Goal: Task Accomplishment & Management: Manage account settings

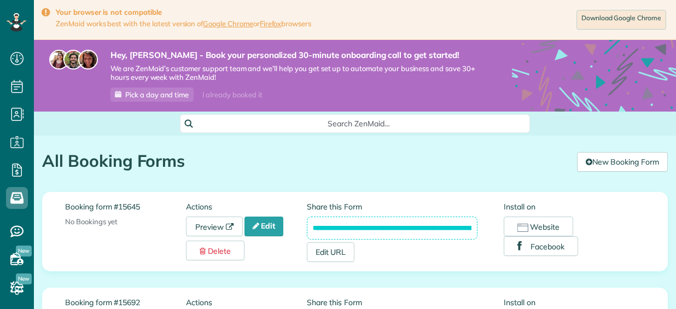
scroll to position [55, 0]
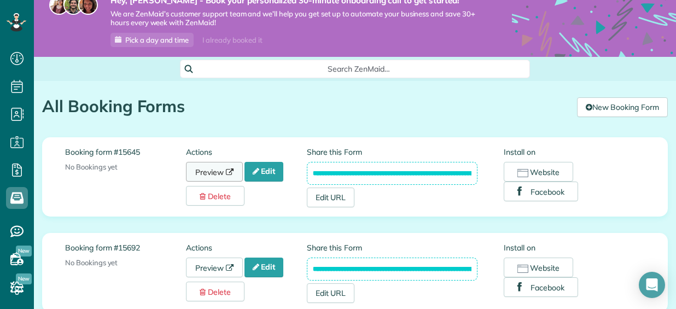
click at [216, 170] on link "Preview" at bounding box center [214, 172] width 57 height 20
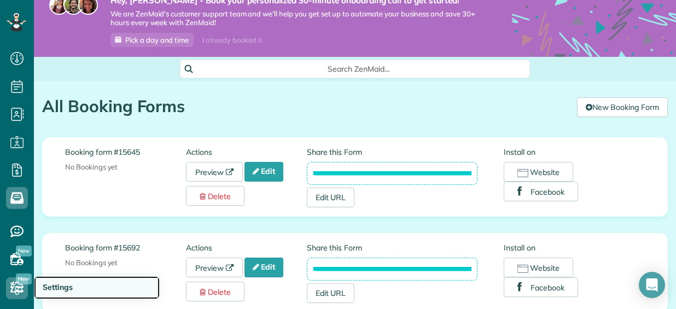
click at [58, 290] on span "Settings" at bounding box center [58, 287] width 30 height 10
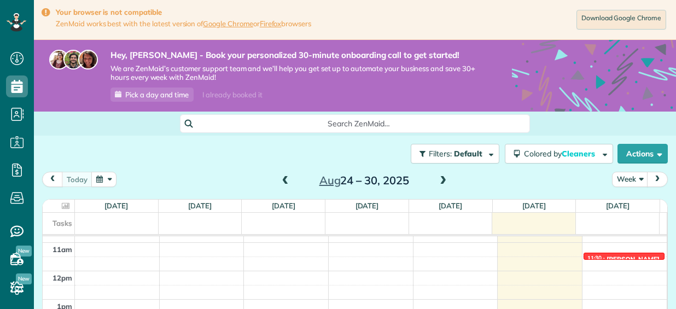
scroll to position [306, 0]
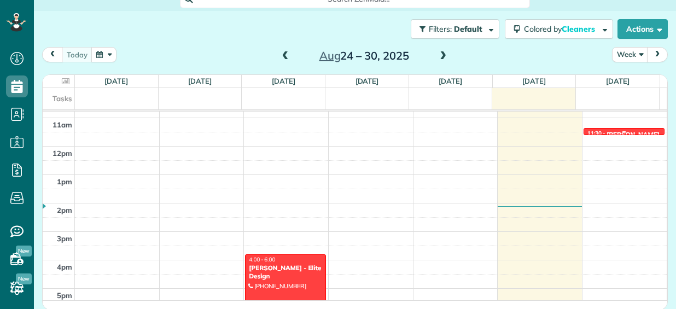
click at [594, 128] on div at bounding box center [624, 131] width 80 height 6
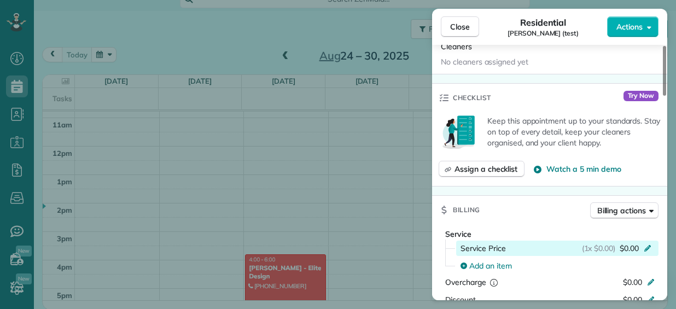
scroll to position [328, 0]
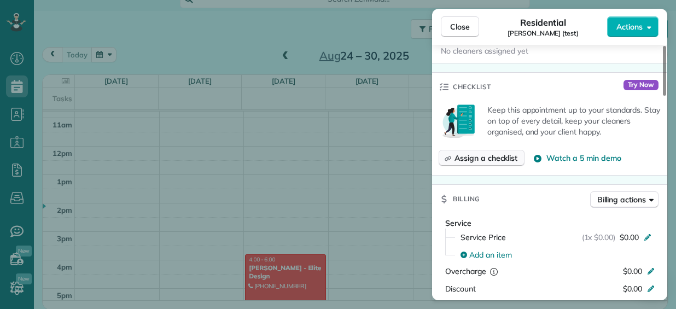
click at [475, 156] on span "Assign a checklist" at bounding box center [485, 157] width 63 height 11
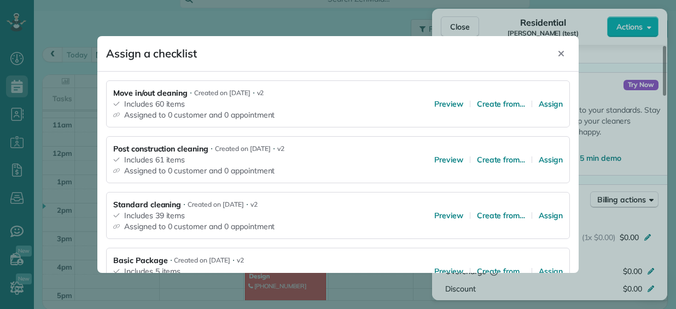
scroll to position [321, 0]
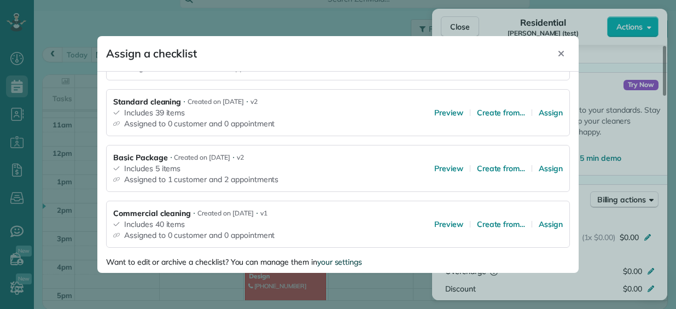
click at [345, 257] on div "your settings" at bounding box center [339, 262] width 45 height 10
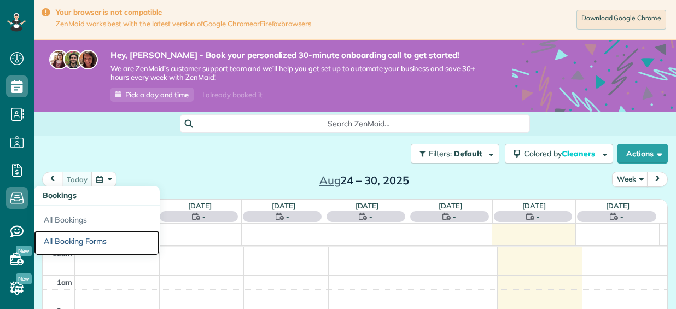
click at [74, 239] on link "All Booking Forms" at bounding box center [97, 243] width 126 height 25
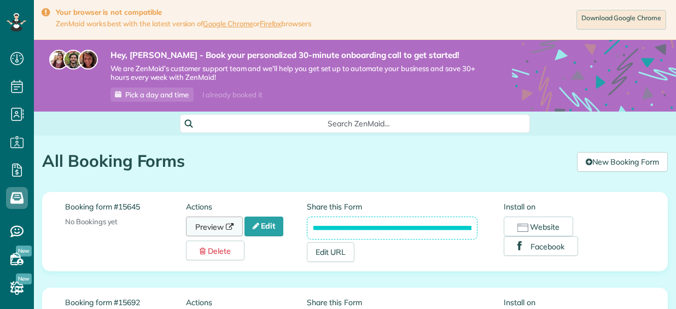
drag, startPoint x: 0, startPoint y: 0, endPoint x: 206, endPoint y: 220, distance: 301.6
click at [206, 220] on link "Preview" at bounding box center [214, 226] width 57 height 20
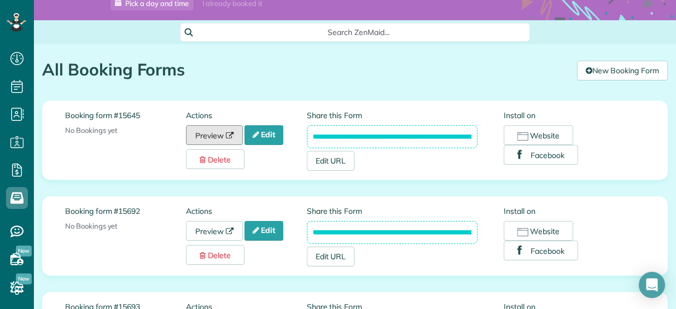
scroll to position [109, 0]
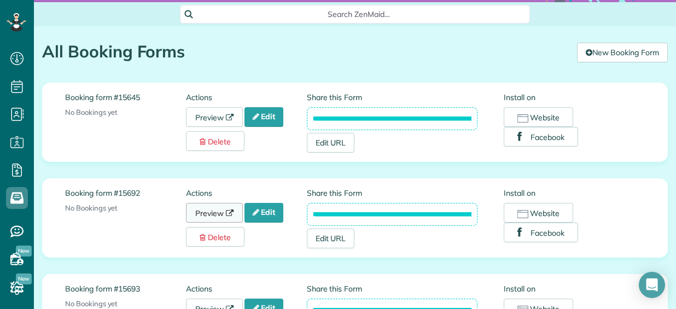
click at [200, 207] on link "Preview" at bounding box center [214, 213] width 57 height 20
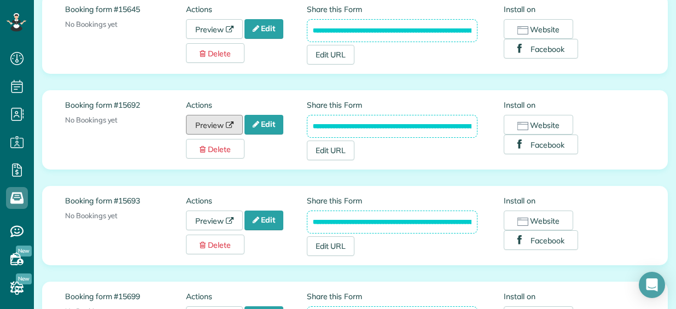
scroll to position [219, 0]
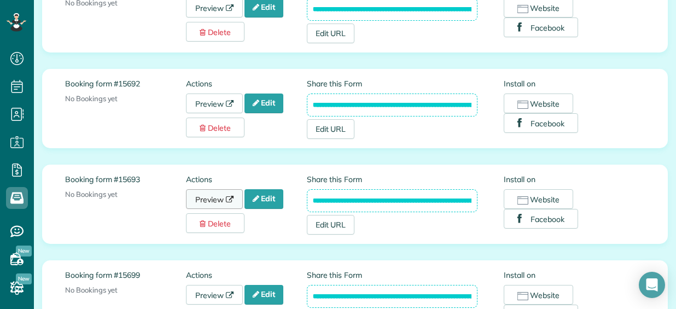
click at [213, 192] on link "Preview" at bounding box center [214, 199] width 57 height 20
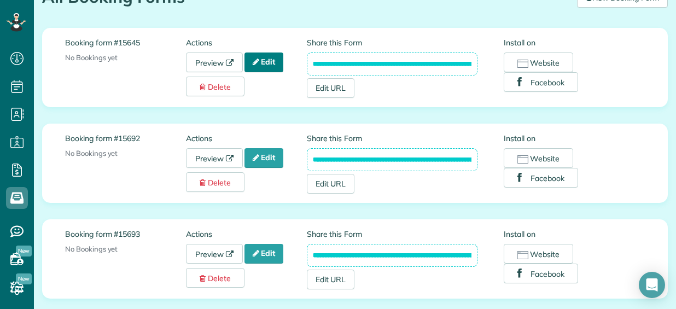
click at [270, 62] on link "Edit" at bounding box center [263, 62] width 39 height 20
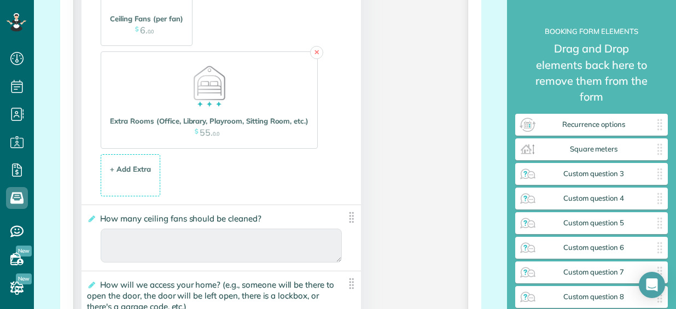
scroll to position [1858, 0]
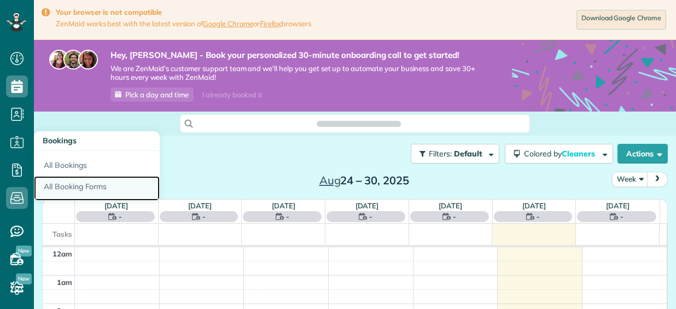
click at [89, 187] on link "All Booking Forms" at bounding box center [97, 188] width 126 height 25
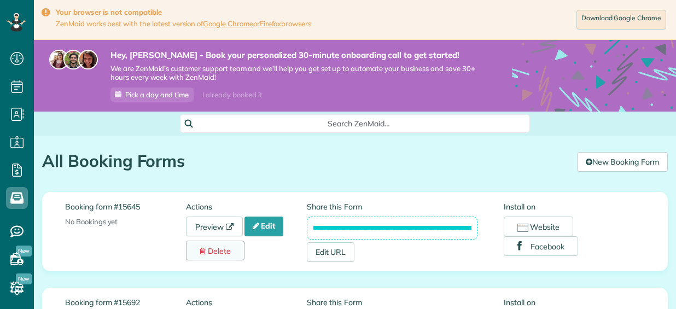
scroll to position [4, 4]
click at [204, 225] on link "Preview" at bounding box center [214, 226] width 57 height 20
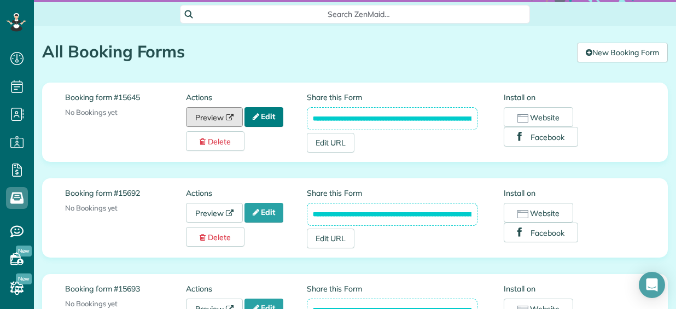
scroll to position [164, 0]
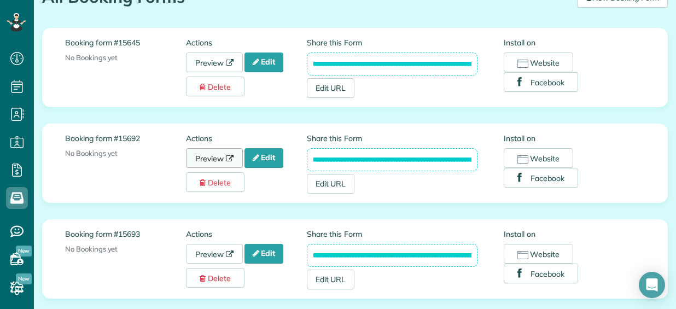
click at [231, 153] on link "Preview" at bounding box center [214, 158] width 57 height 20
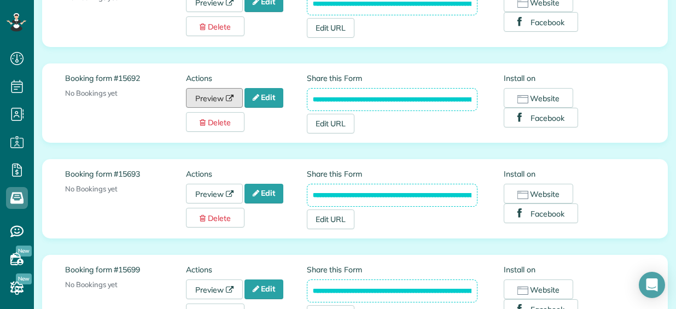
scroll to position [273, 0]
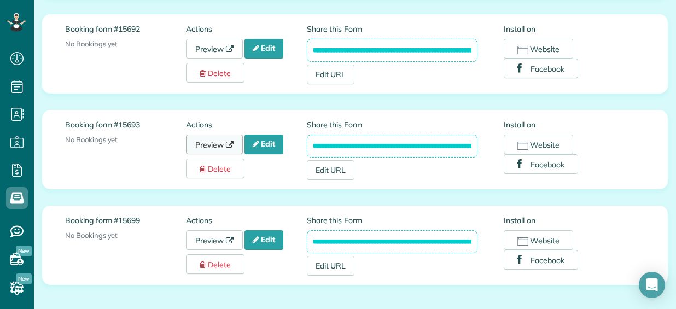
click at [222, 139] on link "Preview" at bounding box center [214, 144] width 57 height 20
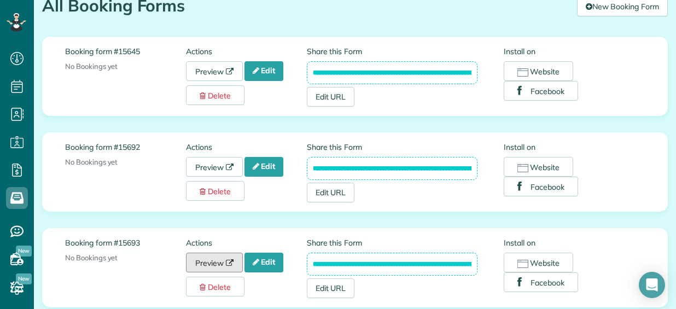
scroll to position [109, 0]
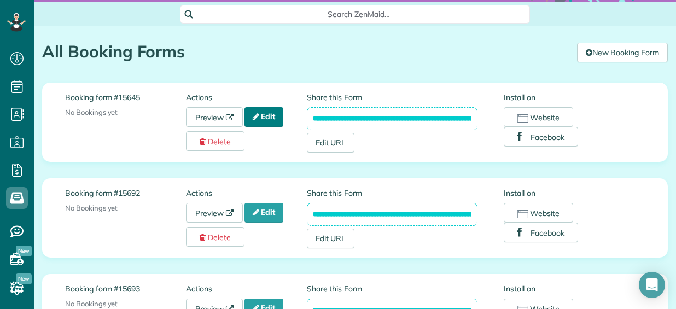
click at [271, 114] on link "Edit" at bounding box center [263, 117] width 39 height 20
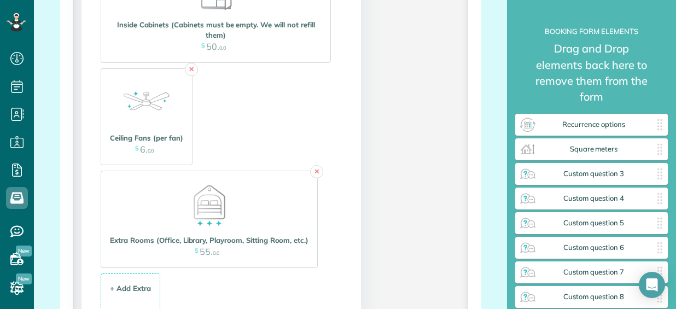
scroll to position [1913, 0]
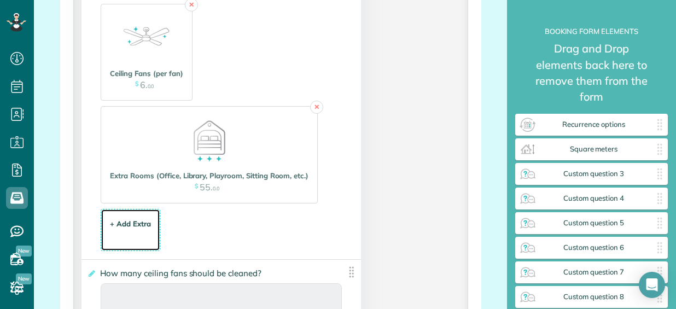
click at [117, 228] on div "+ Add Extra" at bounding box center [130, 224] width 41 height 10
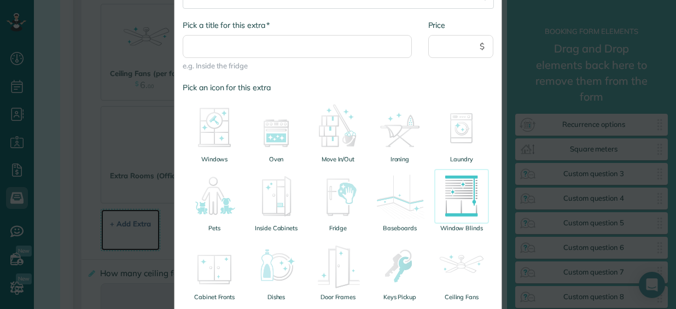
scroll to position [109, 0]
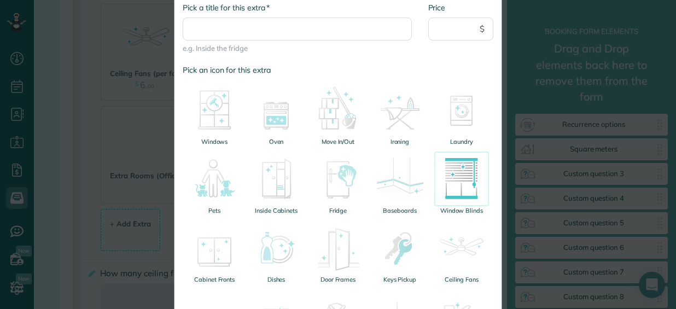
click at [457, 177] on img at bounding box center [461, 178] width 55 height 55
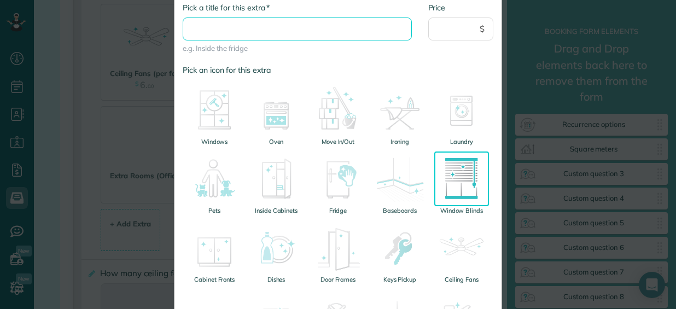
click at [262, 30] on input "* Pick a title for this extra" at bounding box center [297, 28] width 229 height 23
type input "**********"
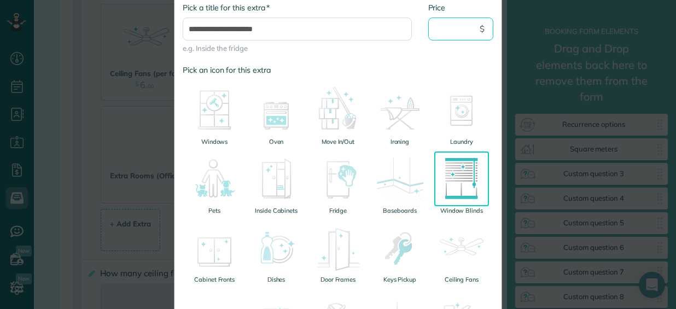
click at [434, 28] on input "Price" at bounding box center [461, 28] width 66 height 23
type input "**"
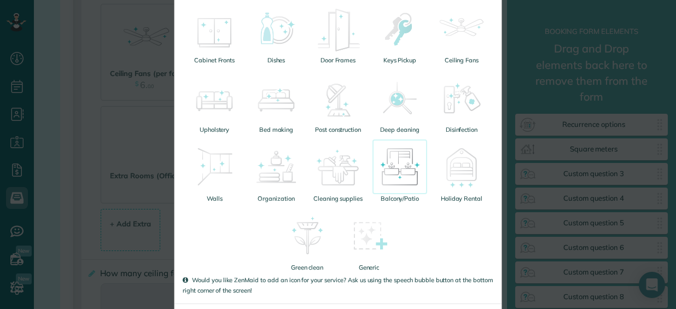
scroll to position [378, 0]
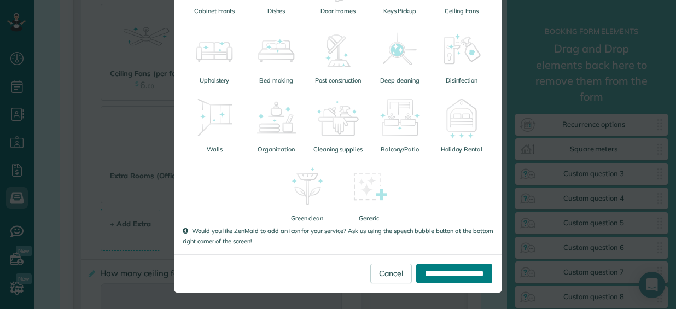
click at [445, 272] on input "**********" at bounding box center [454, 273] width 76 height 20
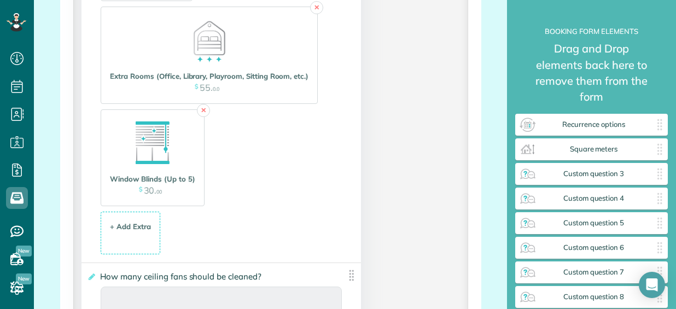
scroll to position [2022, 0]
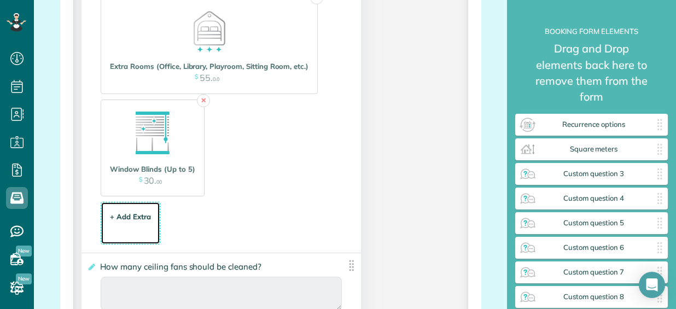
click at [132, 218] on div "+ Add Extra" at bounding box center [130, 217] width 41 height 10
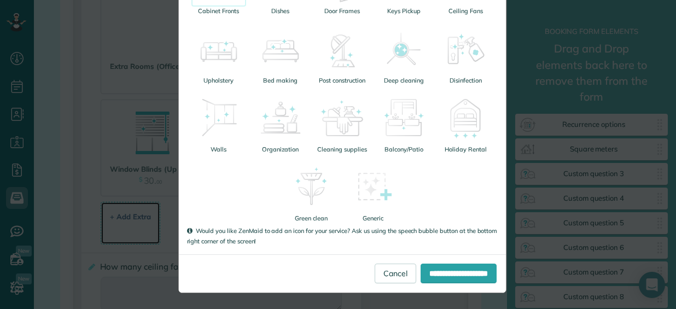
scroll to position [0, 0]
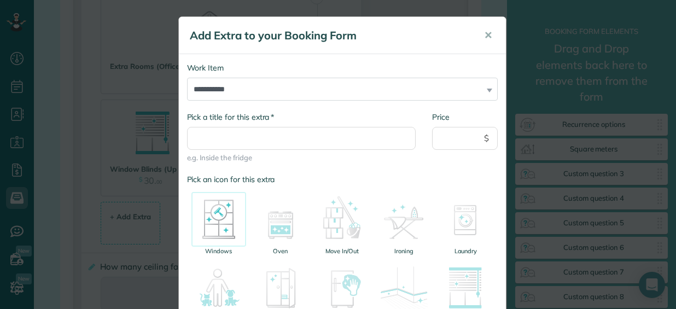
click at [216, 221] on img at bounding box center [218, 219] width 55 height 55
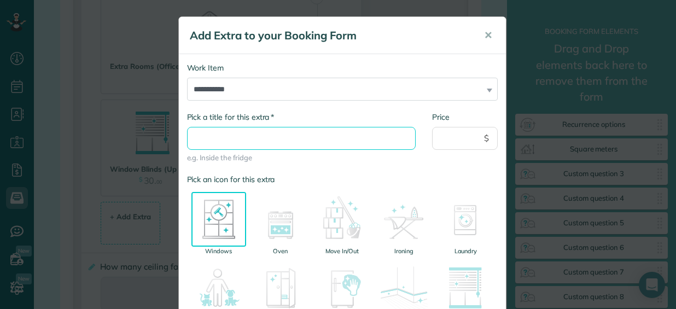
click at [223, 145] on input "* Pick a title for this extra" at bounding box center [301, 138] width 229 height 23
type input "**********"
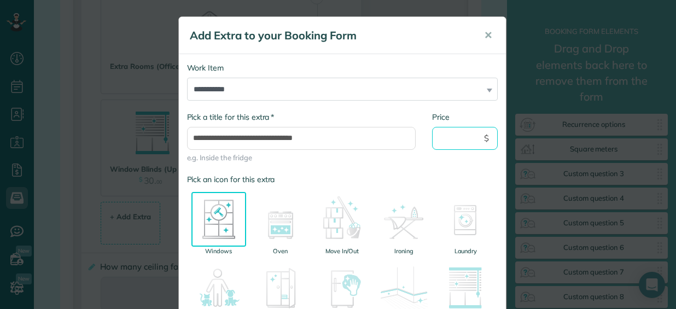
click at [462, 140] on input "Price" at bounding box center [465, 138] width 66 height 23
type input "**"
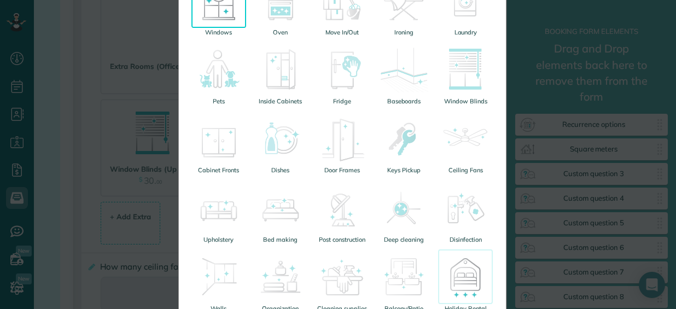
scroll to position [378, 0]
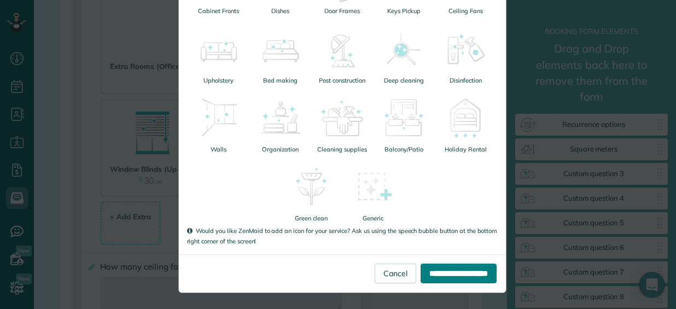
click at [461, 274] on input "**********" at bounding box center [458, 273] width 76 height 20
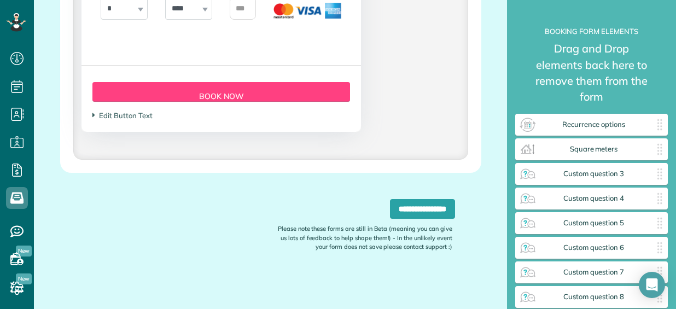
scroll to position [2957, 0]
click at [400, 214] on input "**********" at bounding box center [422, 209] width 65 height 20
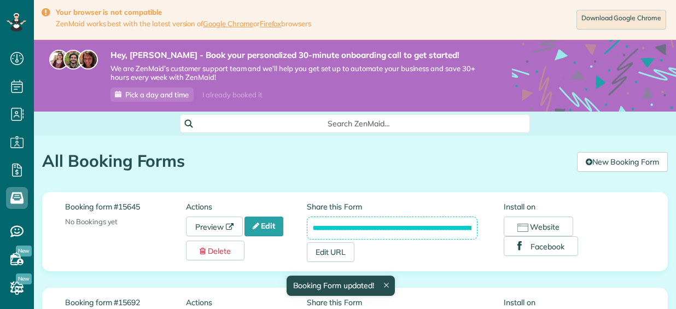
scroll to position [4, 4]
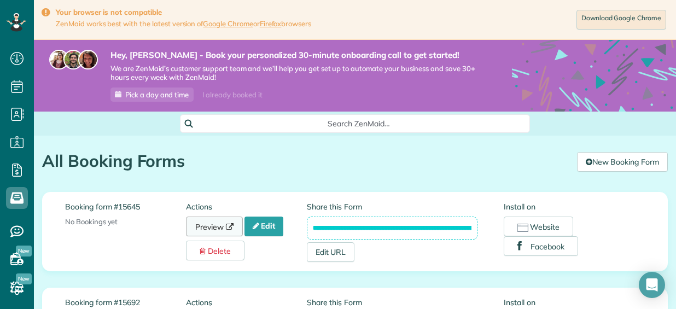
click at [203, 224] on link "Preview" at bounding box center [214, 226] width 57 height 20
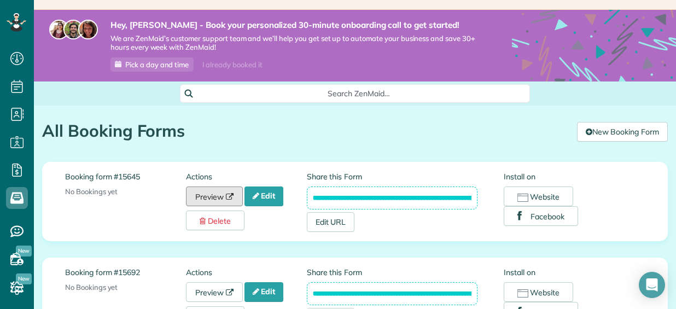
scroll to position [55, 0]
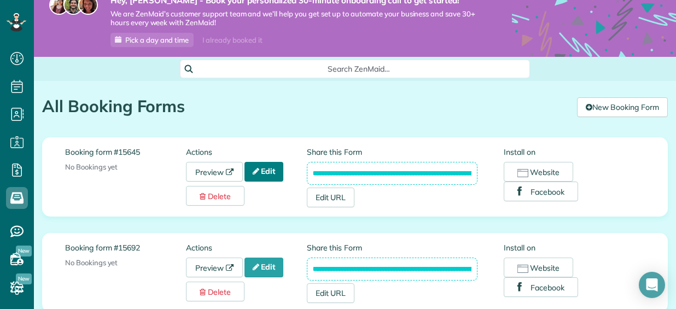
click at [273, 175] on link "Edit" at bounding box center [263, 172] width 39 height 20
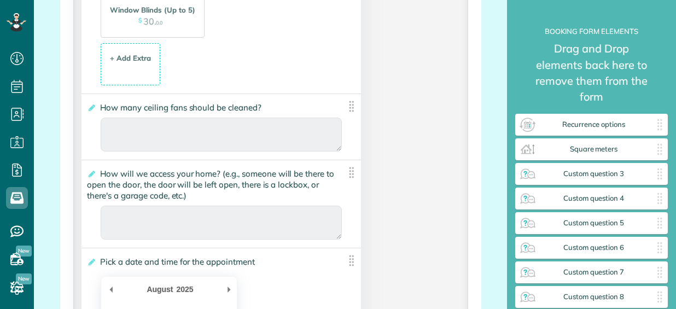
scroll to position [2296, 0]
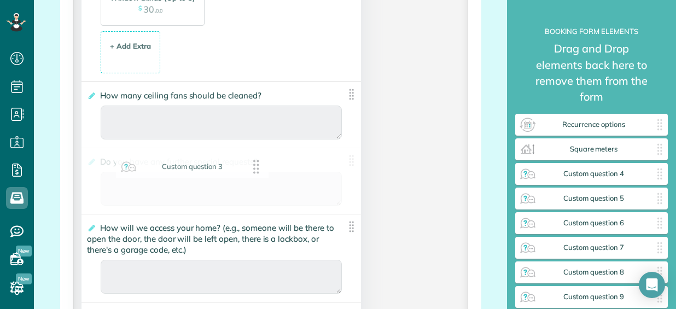
drag, startPoint x: 567, startPoint y: 175, endPoint x: 163, endPoint y: 168, distance: 404.5
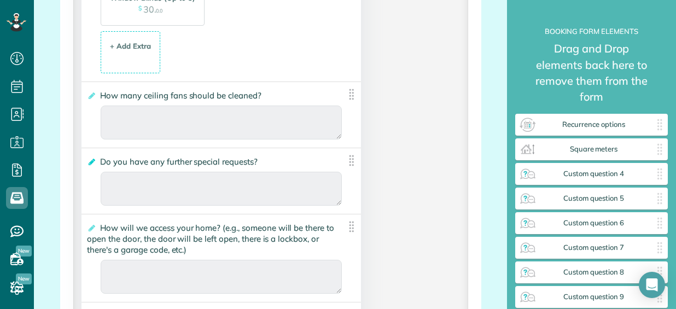
click at [94, 165] on icon at bounding box center [91, 162] width 8 height 8
click at [0, 0] on input "**********" at bounding box center [0, 0] width 0 height 0
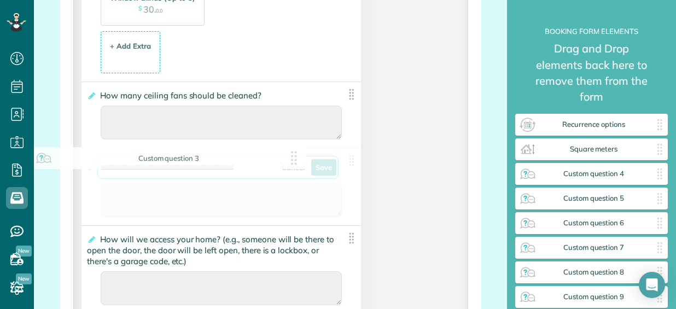
drag, startPoint x: 259, startPoint y: 169, endPoint x: 36, endPoint y: 166, distance: 223.0
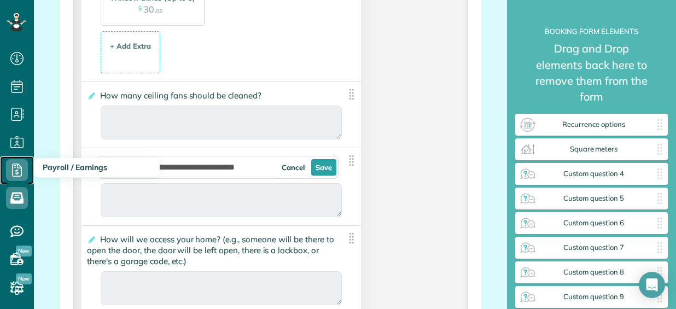
click at [27, 171] on icon at bounding box center [17, 170] width 22 height 22
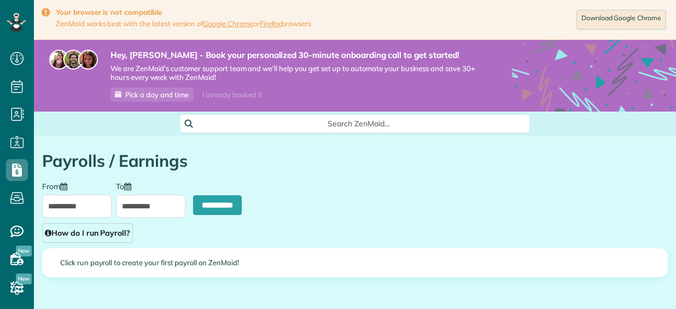
scroll to position [4, 4]
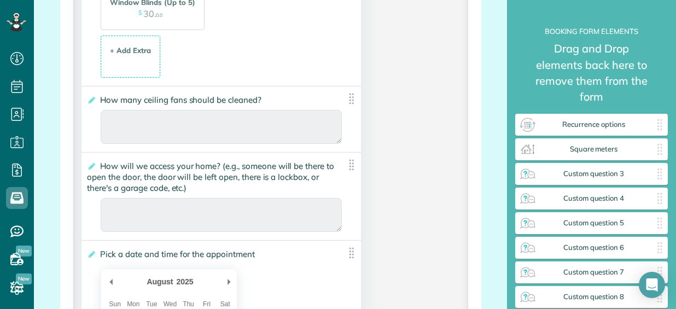
scroll to position [2296, 0]
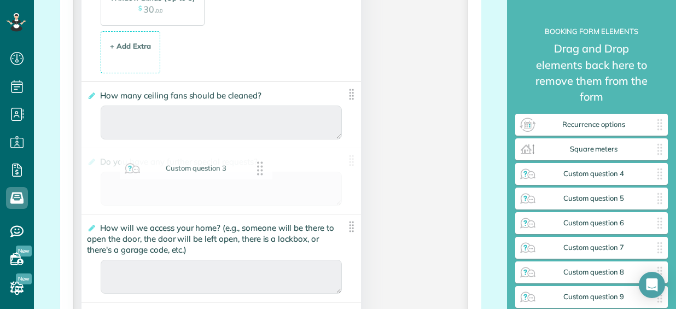
drag, startPoint x: 589, startPoint y: 177, endPoint x: 182, endPoint y: 173, distance: 407.2
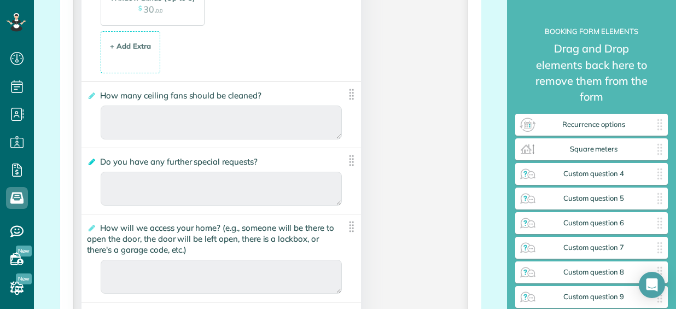
click at [93, 165] on icon at bounding box center [91, 162] width 8 height 8
click at [0, 0] on input "**********" at bounding box center [0, 0] width 0 height 0
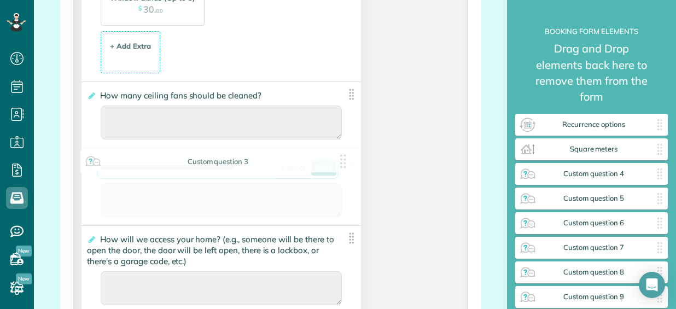
drag, startPoint x: 261, startPoint y: 168, endPoint x: 93, endPoint y: 163, distance: 167.9
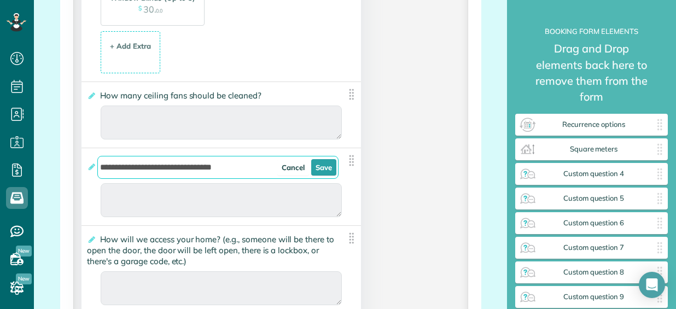
type input "**********"
click at [312, 167] on link "Save" at bounding box center [323, 167] width 25 height 16
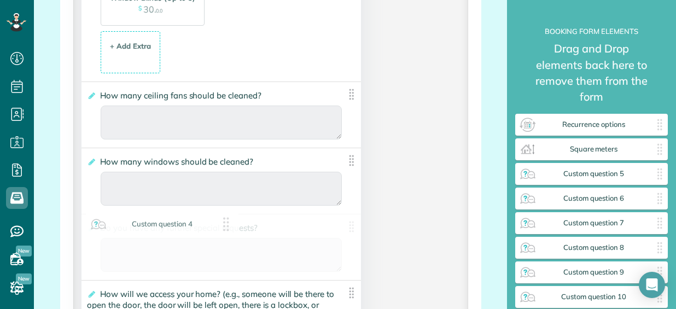
drag, startPoint x: 583, startPoint y: 179, endPoint x: 155, endPoint y: 223, distance: 430.8
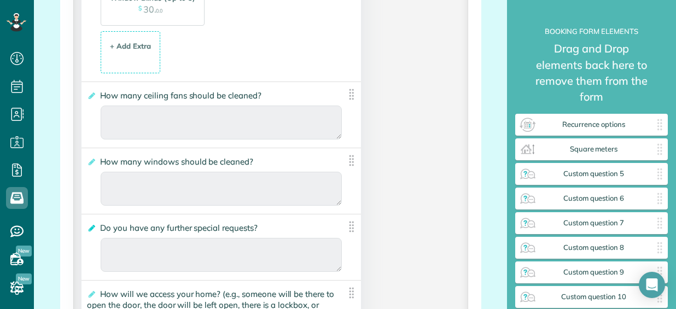
click at [92, 230] on icon at bounding box center [91, 228] width 8 height 8
click at [0, 0] on input "**********" at bounding box center [0, 0] width 0 height 0
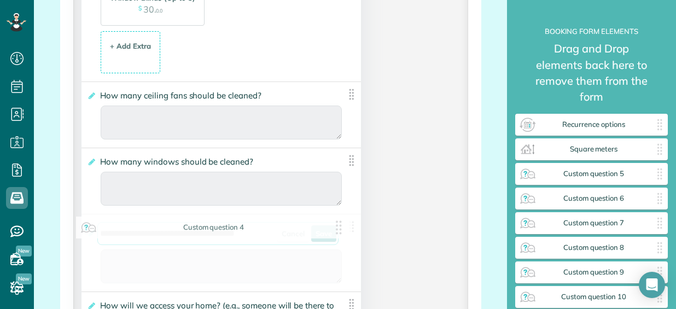
drag, startPoint x: 257, startPoint y: 234, endPoint x: 95, endPoint y: 233, distance: 161.8
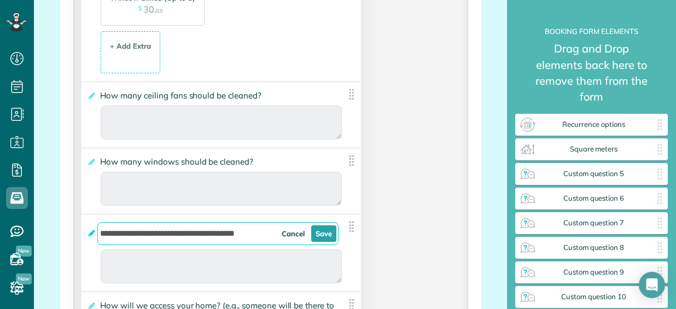
type input "*"
type input "**********"
click at [327, 239] on link "Save" at bounding box center [323, 233] width 25 height 16
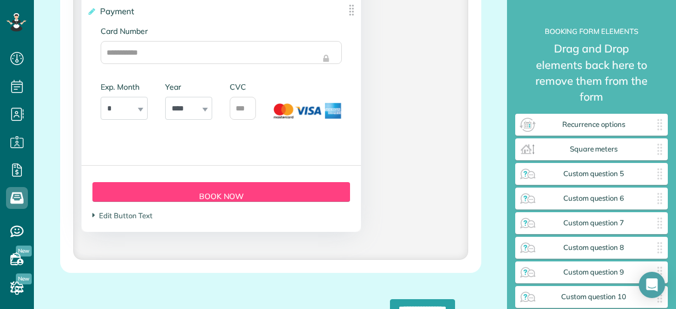
scroll to position [3006, 0]
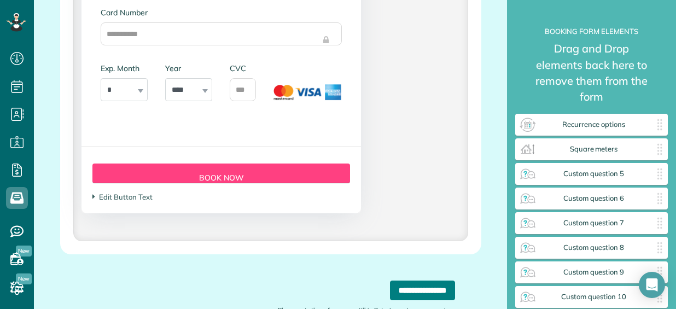
click at [423, 291] on input "**********" at bounding box center [422, 290] width 65 height 20
